Goal: Information Seeking & Learning: Learn about a topic

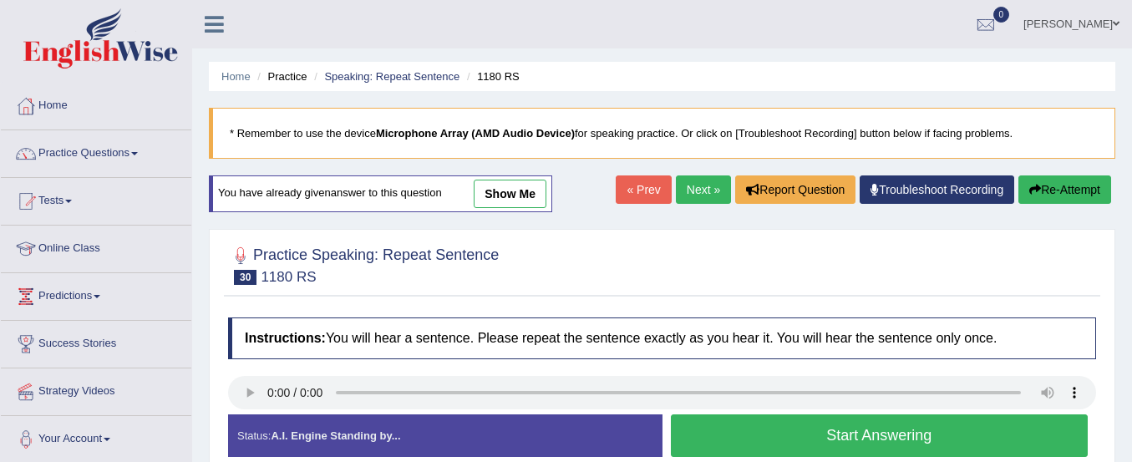
click at [80, 252] on link "Online Class" at bounding box center [96, 247] width 190 height 42
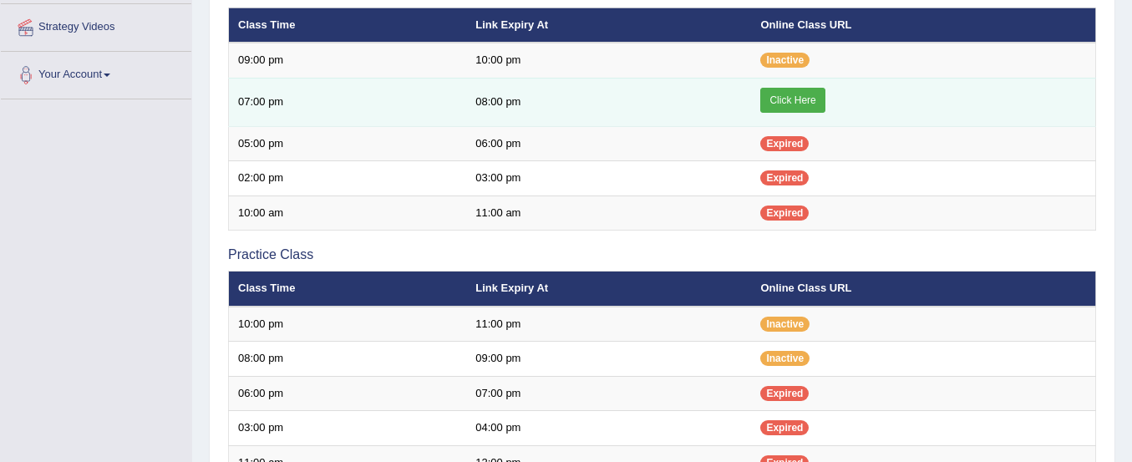
click at [805, 99] on link "Click Here" at bounding box center [792, 100] width 64 height 25
